Goal: Find specific page/section: Find specific page/section

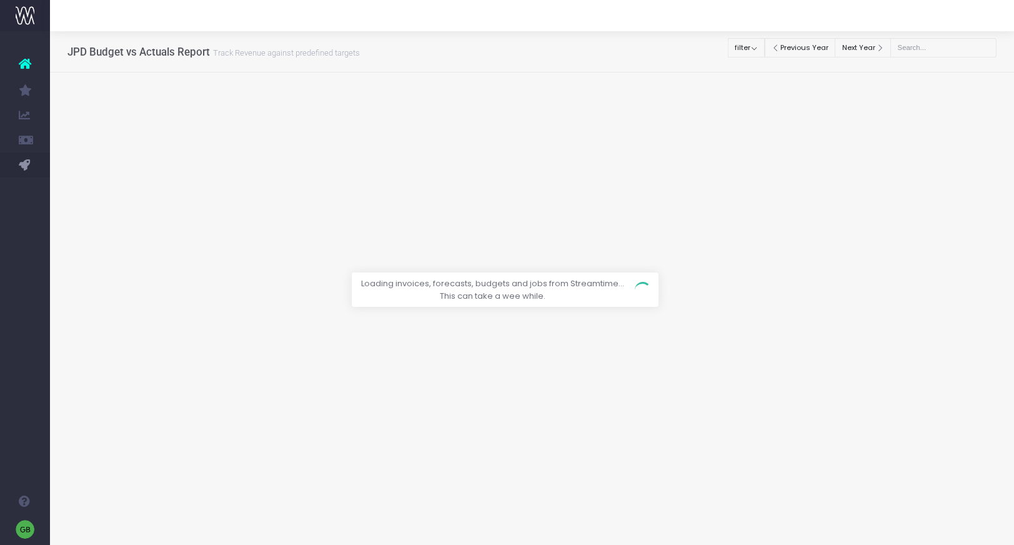
click at [938, 46] on div at bounding box center [507, 272] width 1014 height 545
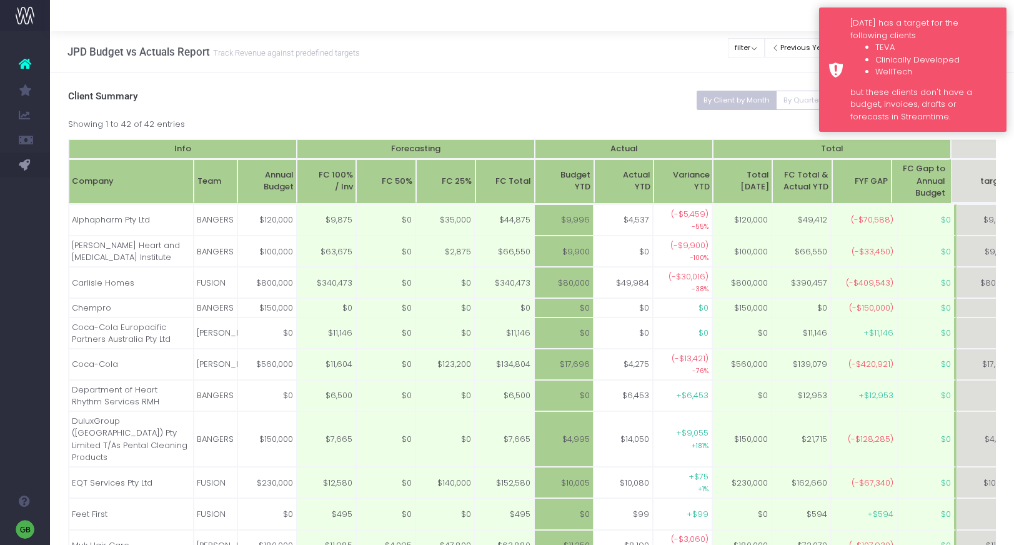
click at [843, 42] on div "Monday has a target for the following clients TEVA Clinically Developed WellTec…" at bounding box center [912, 69] width 187 height 124
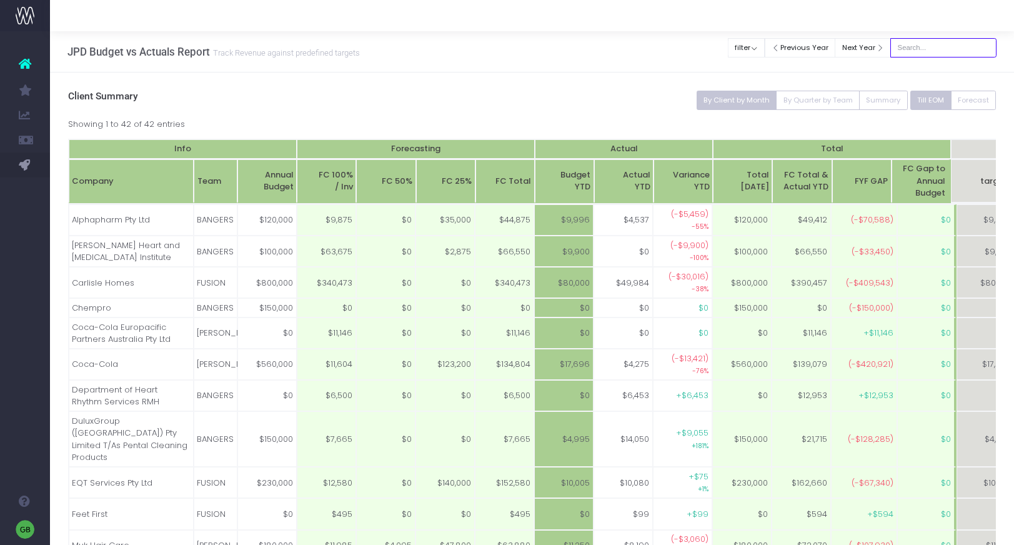
click at [945, 38] on input "text" at bounding box center [943, 47] width 106 height 19
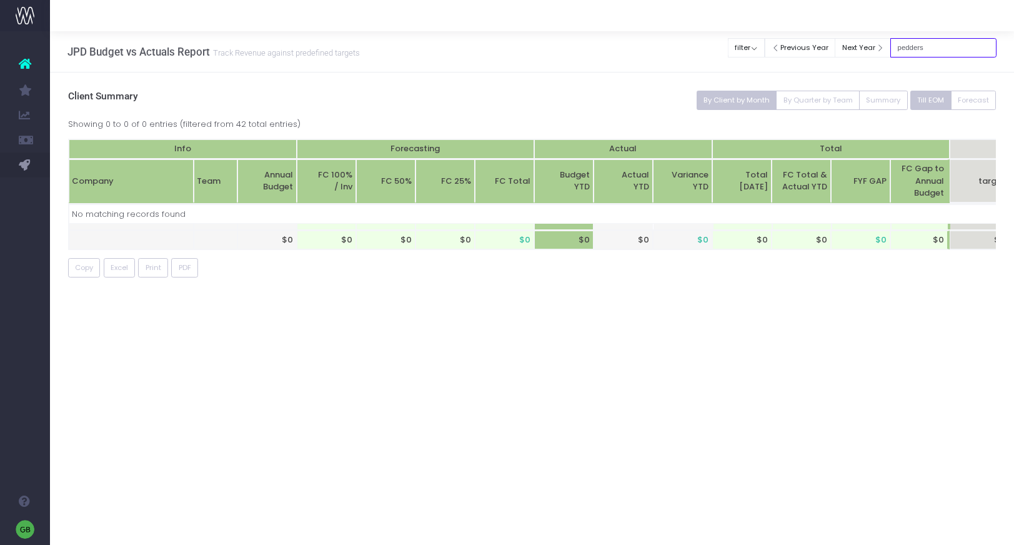
type input "pedders"
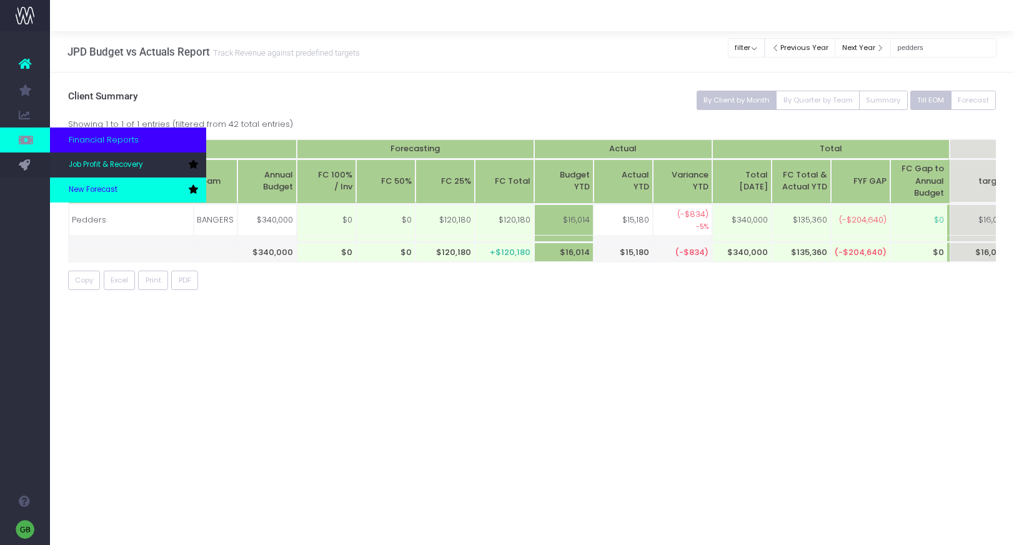
click at [113, 182] on link "New Forecast" at bounding box center [128, 189] width 156 height 25
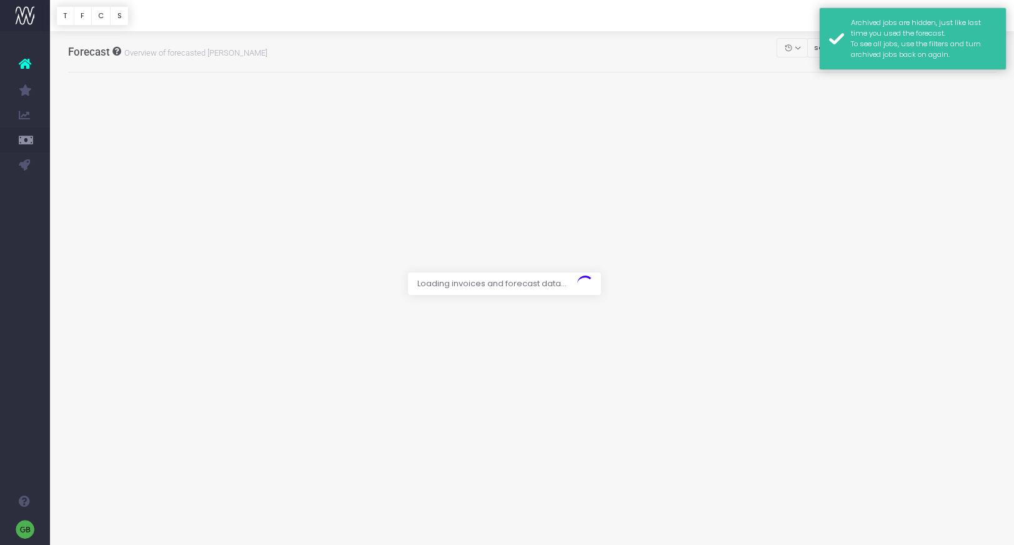
click at [969, 33] on div "Archived jobs are hidden, just like last time you used the forecast. To see all…" at bounding box center [924, 38] width 146 height 42
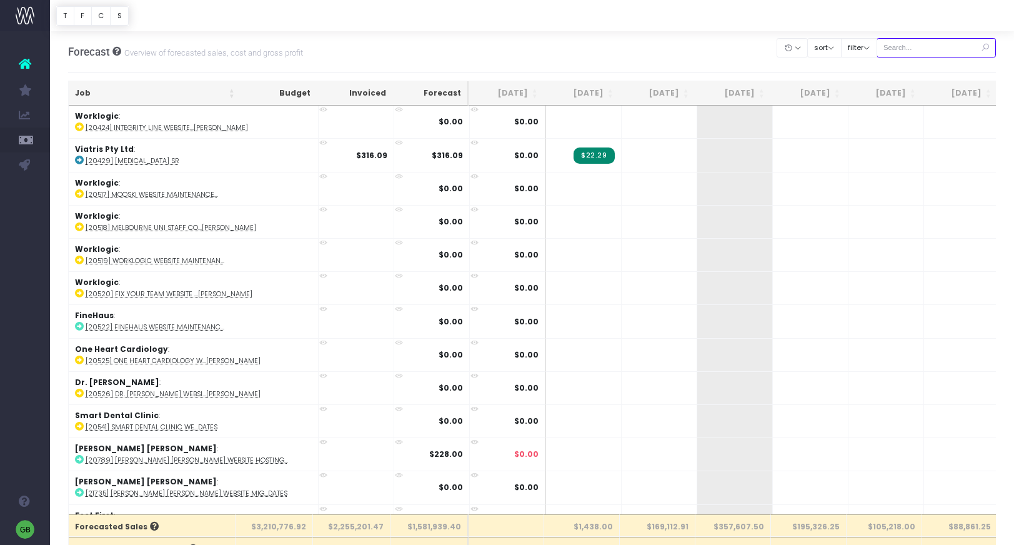
click at [953, 51] on input "text" at bounding box center [936, 47] width 120 height 19
type input "pedders"
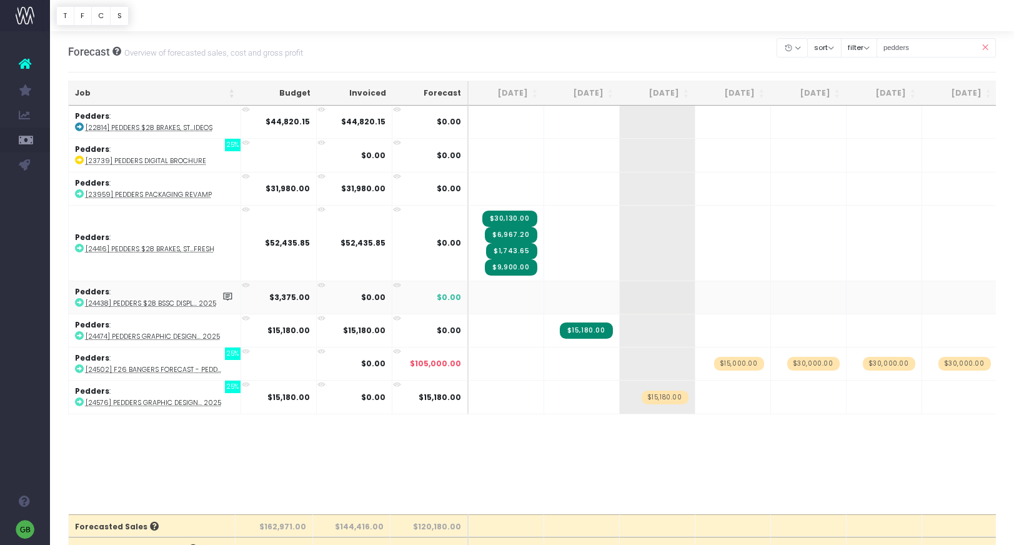
click at [165, 302] on abbr "[24438] Pedders $28 BSSC Displ... 2025" at bounding box center [151, 303] width 131 height 9
click at [202, 306] on abbr "[24438] Pedders $28 BSSC Displ... 2025" at bounding box center [151, 303] width 131 height 9
click at [174, 127] on abbr "[22814] Pedders $28 Brakes, St...ideos" at bounding box center [149, 127] width 127 height 9
